Goal: Task Accomplishment & Management: Use online tool/utility

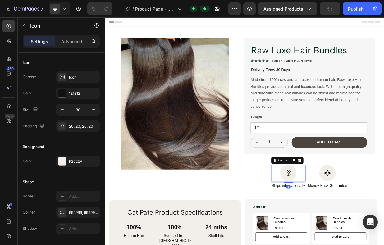
click at [349, 225] on icon at bounding box center [349, 225] width 7 height 8
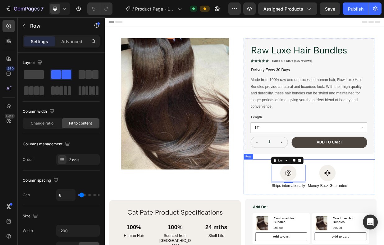
click at [384, 237] on div "Icon 8 Ships internationally Text Block Icon Money-Back Guarantee Text Block Row" at bounding box center [378, 230] width 176 height 47
click at [328, 203] on div at bounding box center [328, 200] width 7 height 7
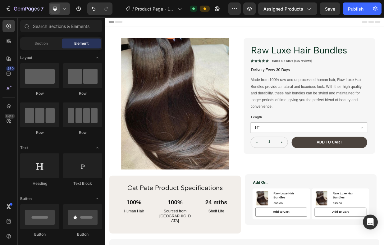
click at [65, 10] on icon at bounding box center [64, 9] width 6 height 6
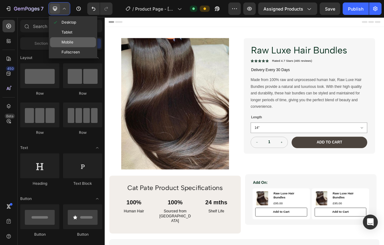
click at [73, 39] on span "Mobile" at bounding box center [68, 42] width 12 height 6
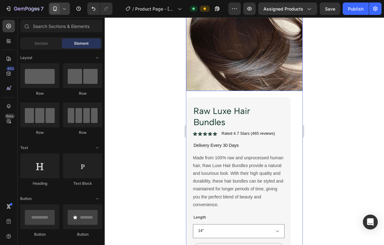
scroll to position [95, 0]
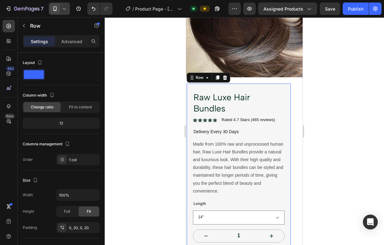
click at [283, 114] on div "Raw Luxe Hair Bundles Product Title Icon Icon Icon Icon Icon Icon List Rated 4.…" at bounding box center [239, 176] width 92 height 170
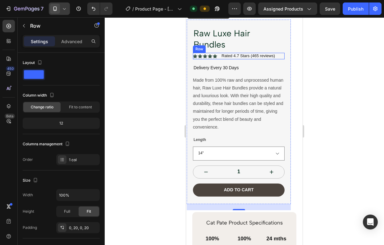
scroll to position [164, 0]
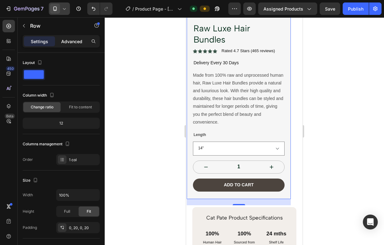
click at [72, 43] on p "Advanced" at bounding box center [71, 41] width 21 height 7
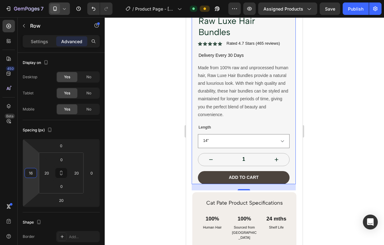
type input "18"
drag, startPoint x: 28, startPoint y: 162, endPoint x: 29, endPoint y: 159, distance: 3.2
click at [29, 0] on html "7 Version history / Product Page - [DATE] 15:17:31 Default Preview Assigned Pro…" at bounding box center [192, 0] width 384 height 0
click at [353, 8] on div "Publish" at bounding box center [356, 9] width 16 height 7
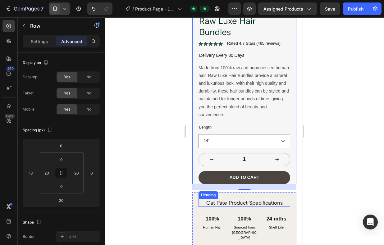
click at [225, 199] on h2 "Cat Pate Product Specifications" at bounding box center [245, 203] width 92 height 8
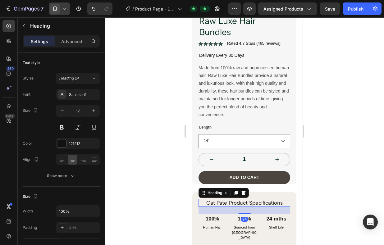
click at [225, 199] on h2 "Cat Pate Product Specifications" at bounding box center [245, 203] width 92 height 8
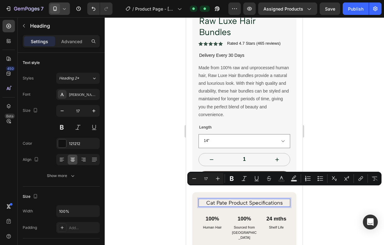
click at [230, 200] on p "Cat Pate Product Specifications" at bounding box center [244, 203] width 90 height 7
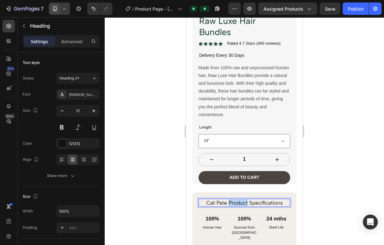
click at [230, 200] on p "Cat Pate Product Specifications" at bounding box center [244, 203] width 90 height 7
click at [277, 200] on p "Cat Pate Product Specifications" at bounding box center [244, 203] width 90 height 7
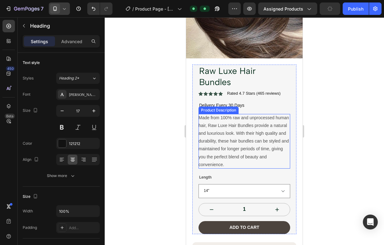
scroll to position [113, 0]
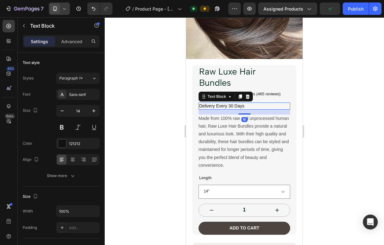
click at [242, 103] on p "Delivery Every 30 Days" at bounding box center [244, 106] width 90 height 6
click at [246, 94] on icon at bounding box center [248, 96] width 4 height 4
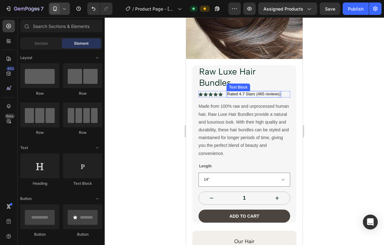
scroll to position [127, 0]
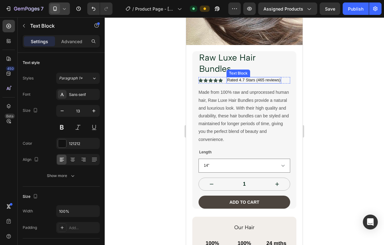
click at [267, 78] on p "Rated 4.7 Stars (465 reviews)" at bounding box center [253, 80] width 53 height 5
click at [262, 77] on div "Rated 4.7 Stars (465 reviews)" at bounding box center [254, 80] width 55 height 7
click at [262, 78] on p "Rated 4.7 Stars (465 reviews)" at bounding box center [253, 80] width 53 height 5
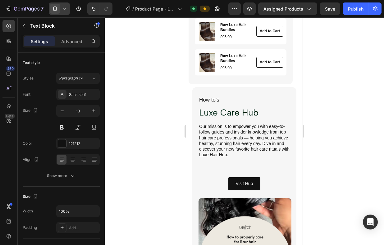
scroll to position [410, 0]
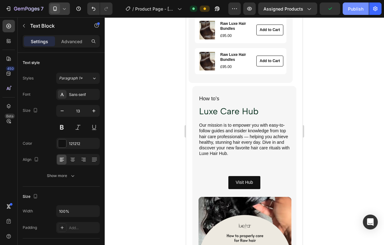
click at [353, 9] on div "Publish" at bounding box center [356, 9] width 16 height 7
